Goal: Communication & Community: Answer question/provide support

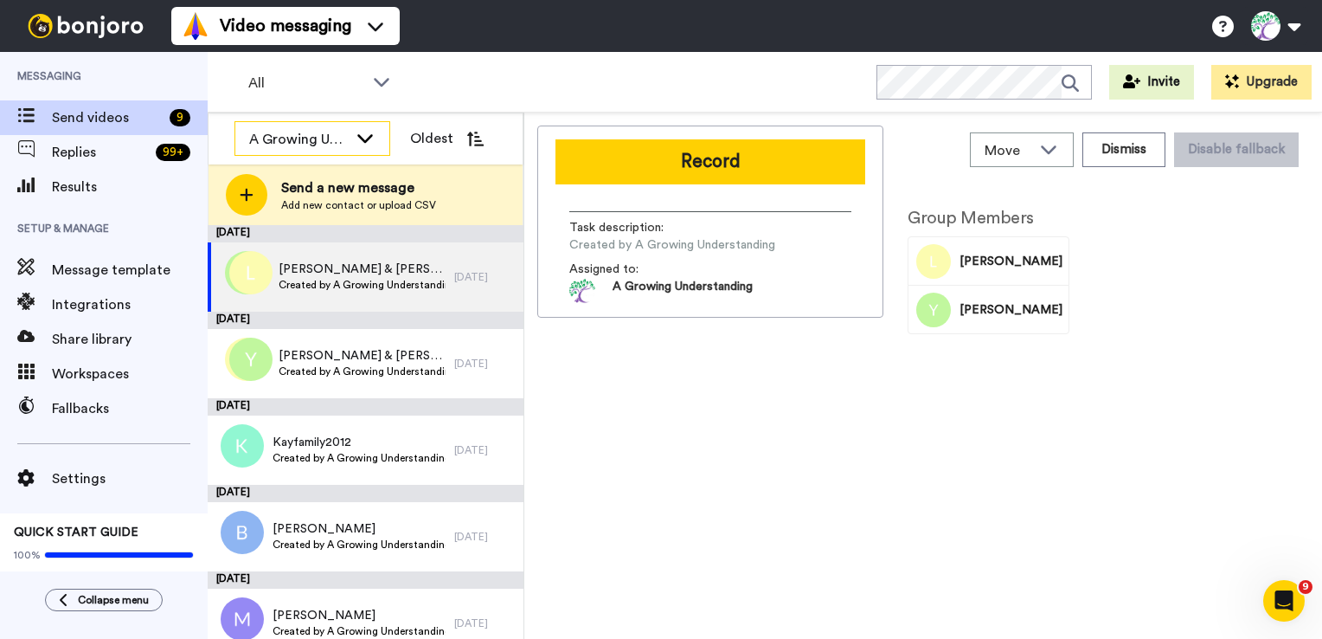
click at [367, 135] on icon at bounding box center [365, 137] width 21 height 17
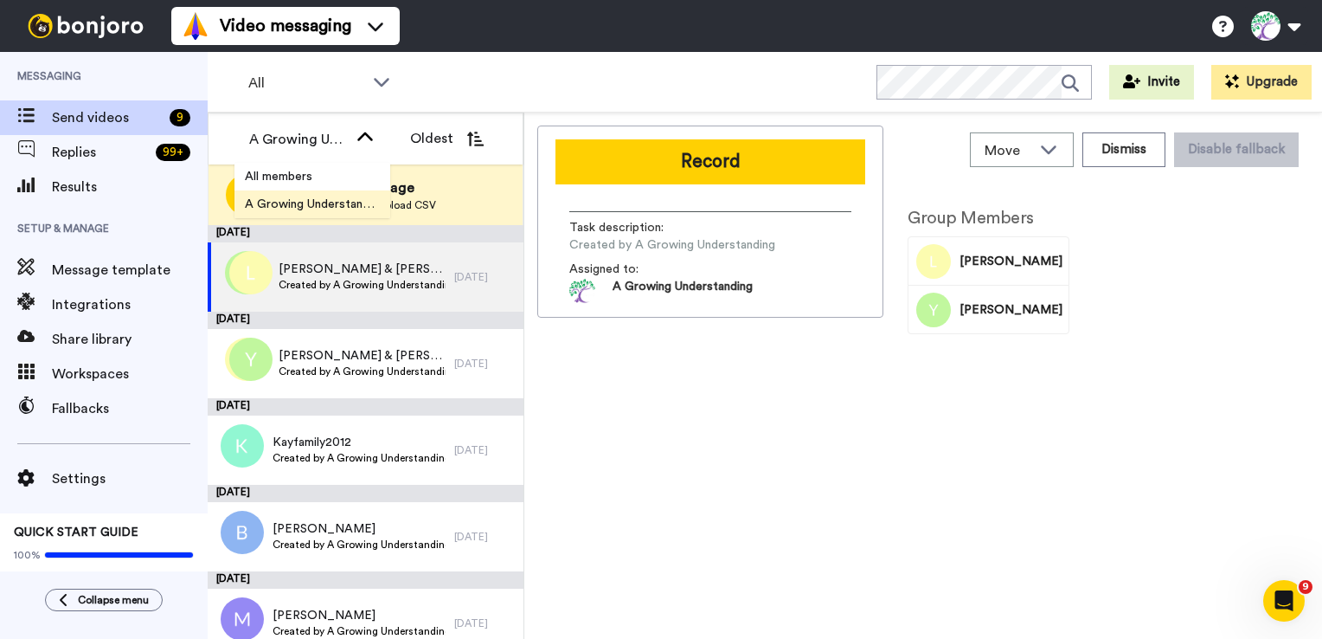
click at [300, 209] on span "A Growing Understanding" at bounding box center [312, 204] width 156 height 17
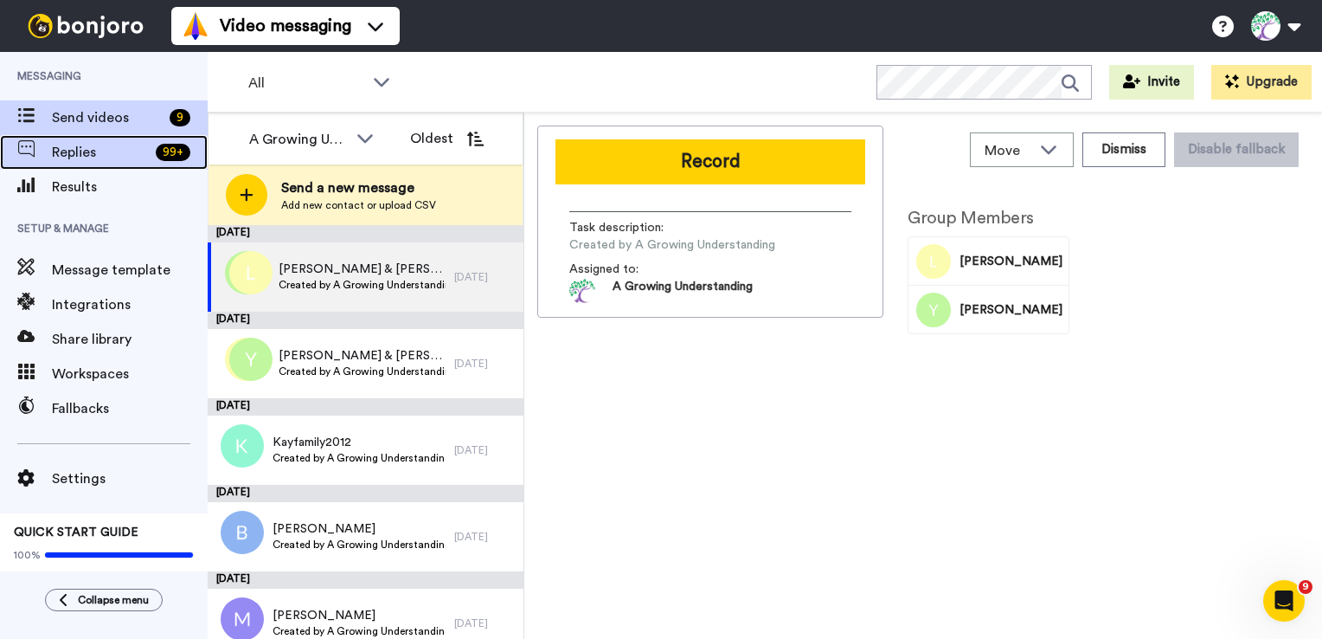
click at [77, 153] on span "Replies" at bounding box center [100, 152] width 97 height 21
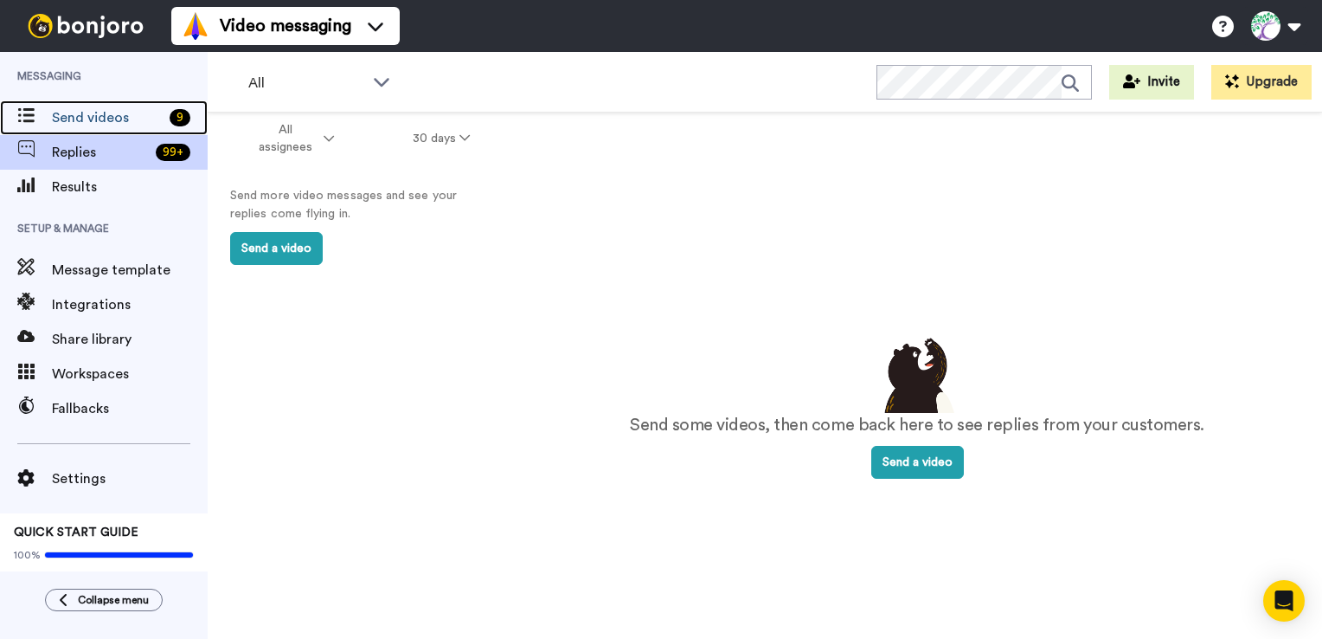
click at [90, 118] on span "Send videos" at bounding box center [107, 117] width 111 height 21
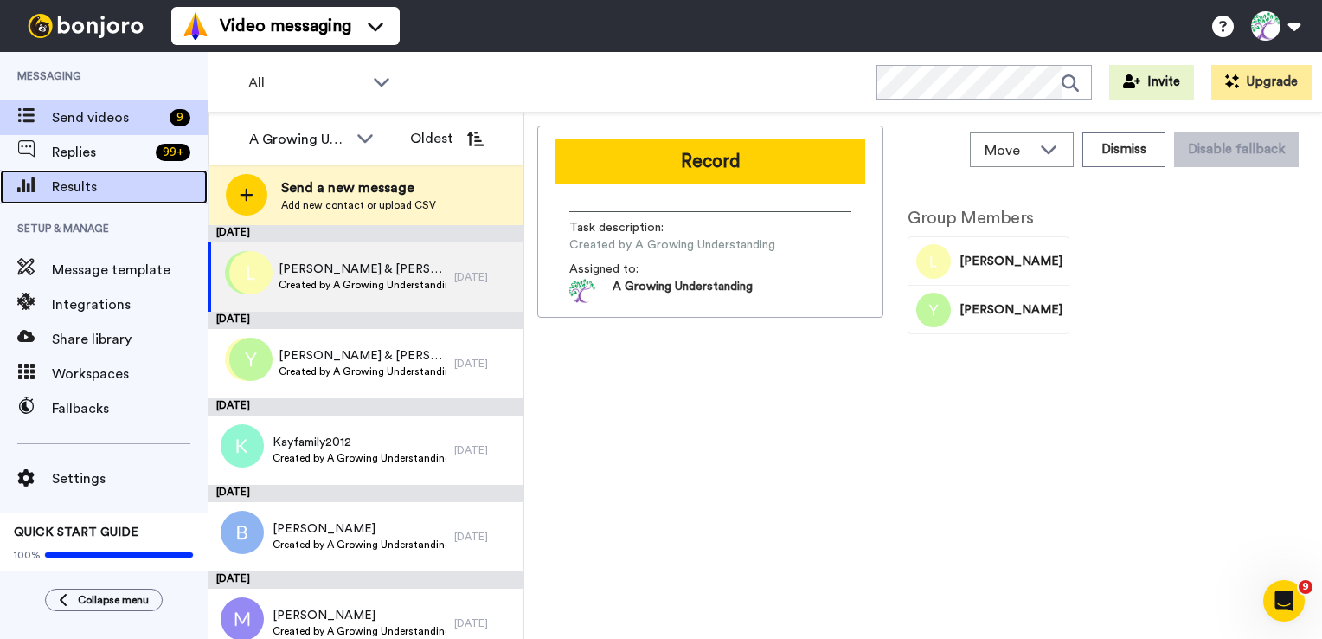
click at [73, 196] on span "Results" at bounding box center [130, 187] width 156 height 21
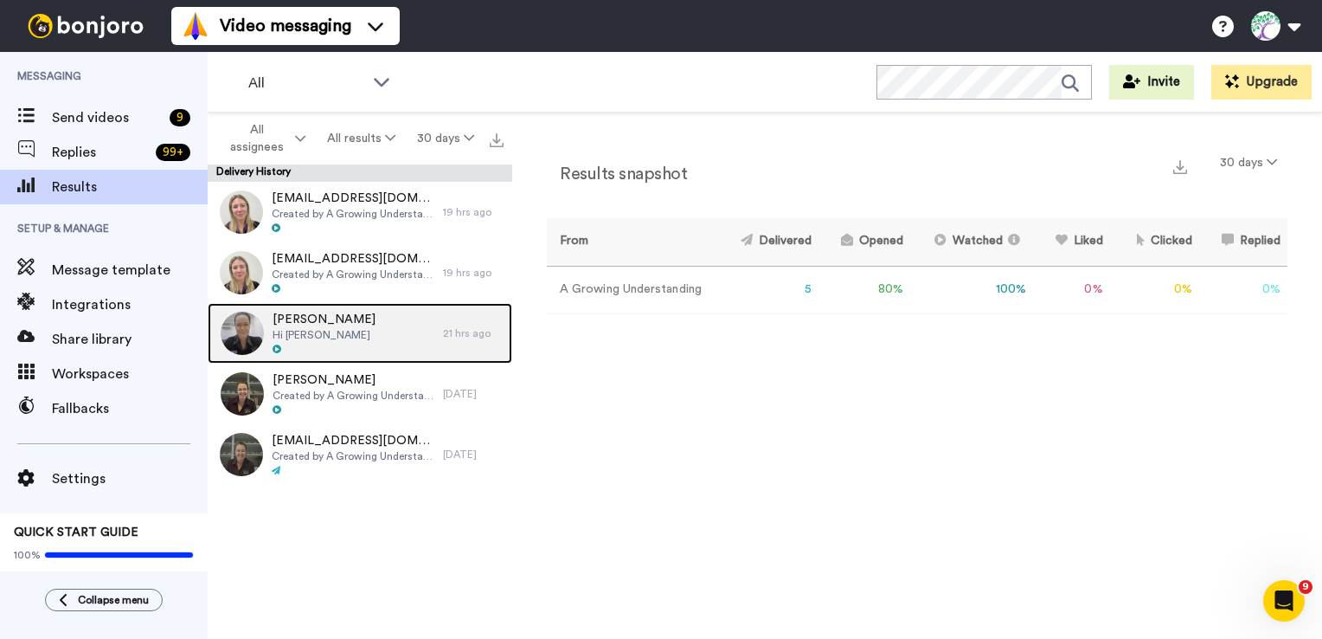
click at [300, 328] on span "Hi [PERSON_NAME]" at bounding box center [324, 335] width 103 height 14
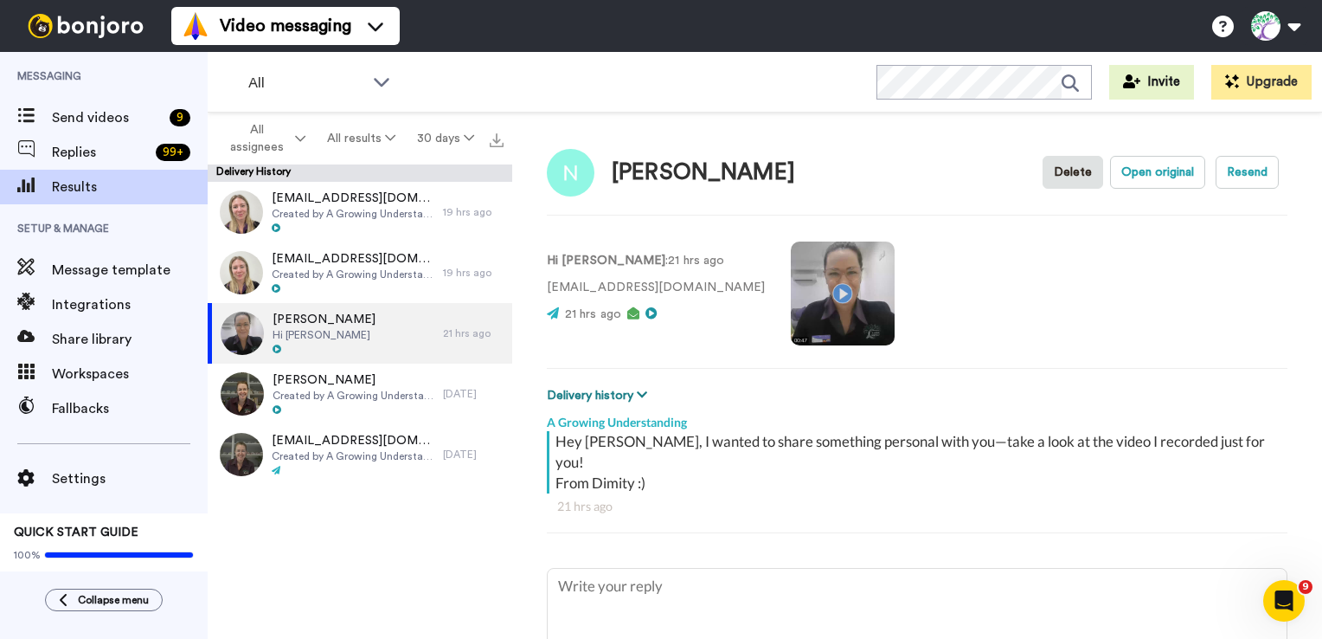
click at [640, 396] on icon at bounding box center [642, 394] width 10 height 12
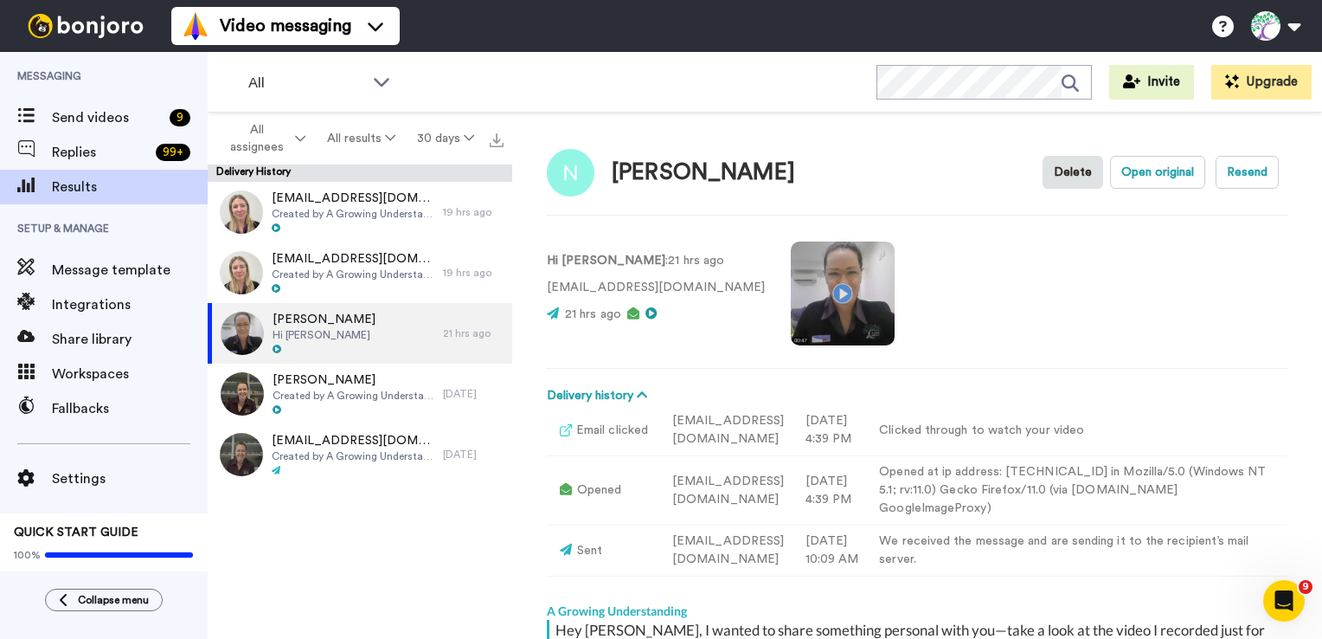
click at [816, 320] on video at bounding box center [843, 293] width 104 height 104
click at [891, 268] on div "Hi Nixon : 21 hrs ago natashapage75@gmail.com 21 hrs ago" at bounding box center [917, 292] width 741 height 118
click at [792, 273] on video at bounding box center [843, 293] width 104 height 104
type textarea "x"
